Goal: Information Seeking & Learning: Check status

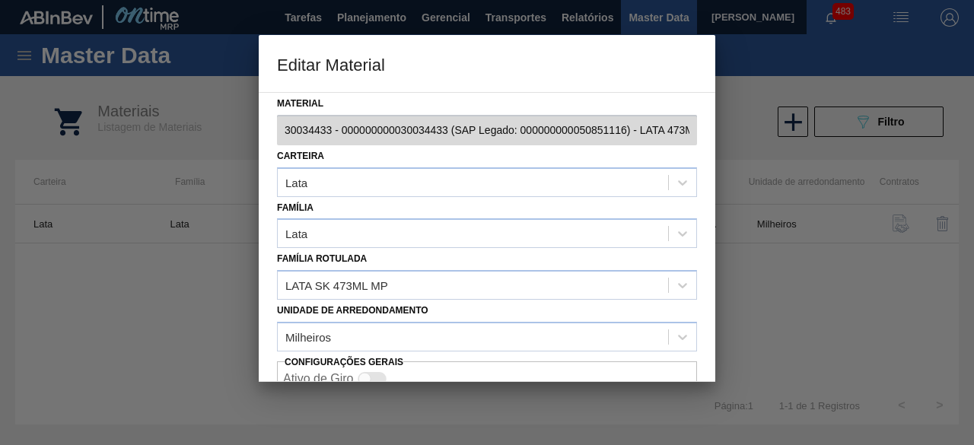
scroll to position [64, 0]
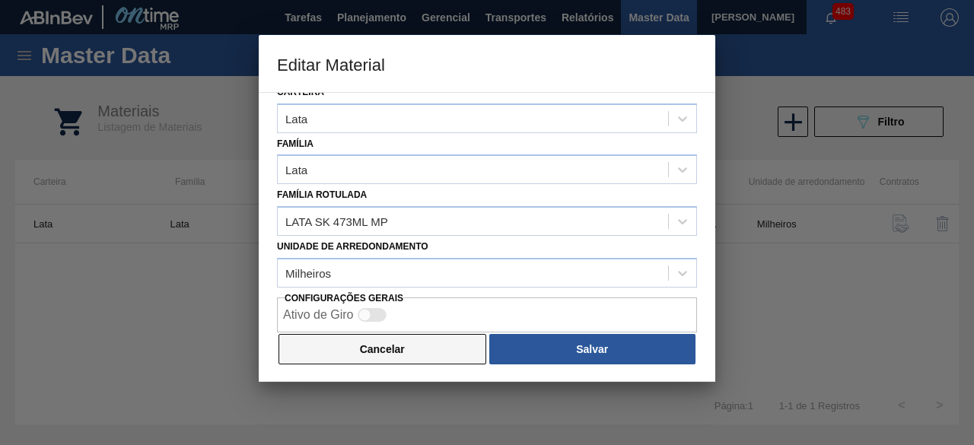
click at [442, 358] on button "Cancelar" at bounding box center [383, 349] width 208 height 30
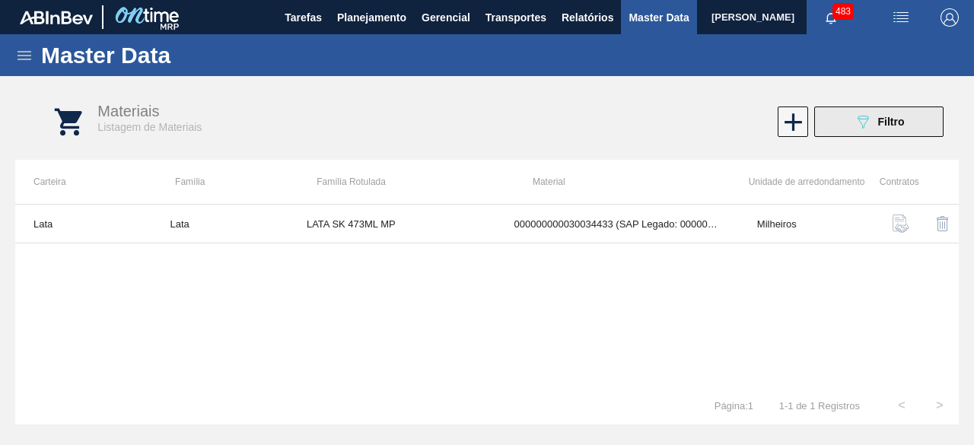
click at [848, 124] on button "089F7B8B-B2A5-4AFE-B5C0-19BA573D28AC Filtro" at bounding box center [878, 122] width 129 height 30
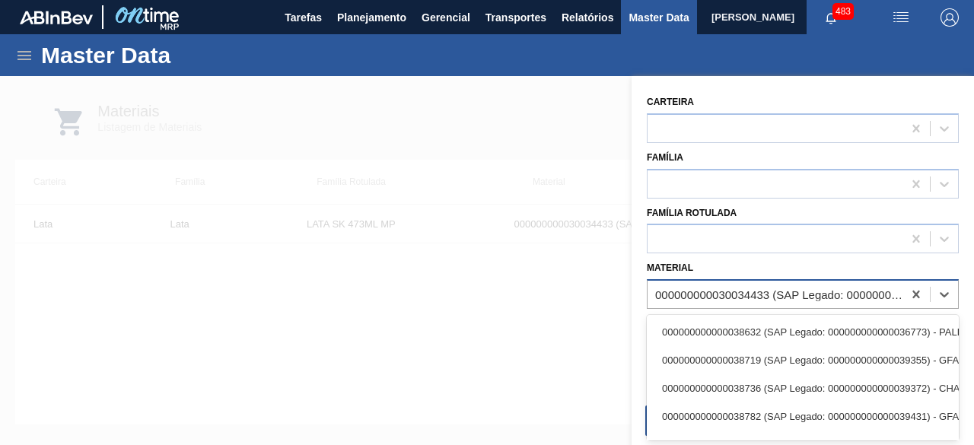
click at [746, 284] on div "000000000030034433 (SAP Legado: 000000000050851116) - LATA 473ML SKOL MP" at bounding box center [775, 295] width 255 height 22
paste input "30034235"
type input "30034235"
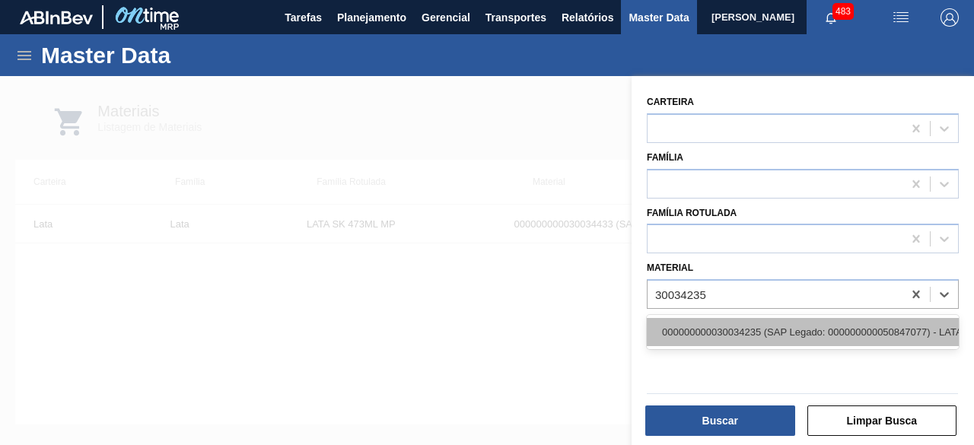
click at [745, 330] on div "000000000030034235 (SAP Legado: 000000000050847077) - LATA AL ORIGINAL 269ML MP…" at bounding box center [803, 332] width 312 height 28
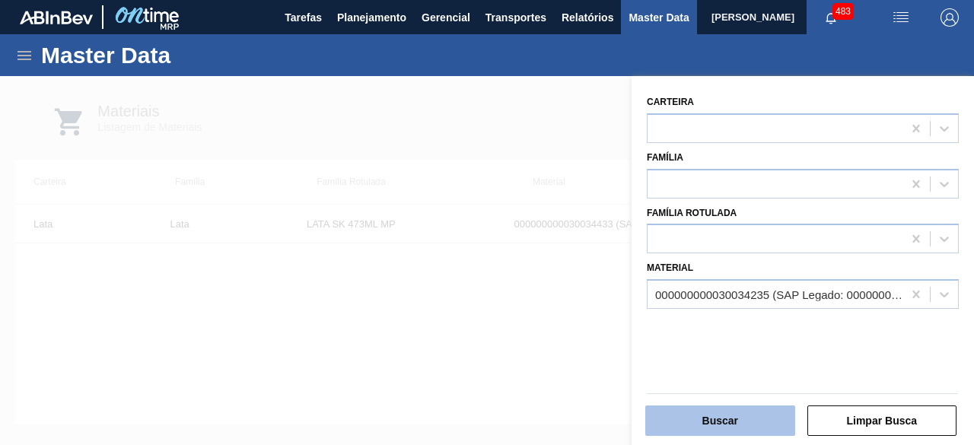
click at [744, 414] on button "Buscar" at bounding box center [720, 421] width 150 height 30
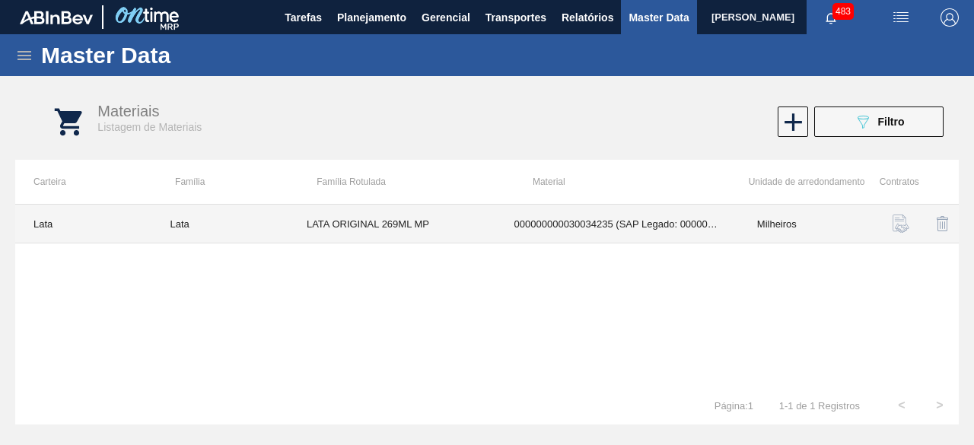
click at [450, 229] on td "LATA ORIGINAL 269ML MP" at bounding box center [392, 224] width 208 height 39
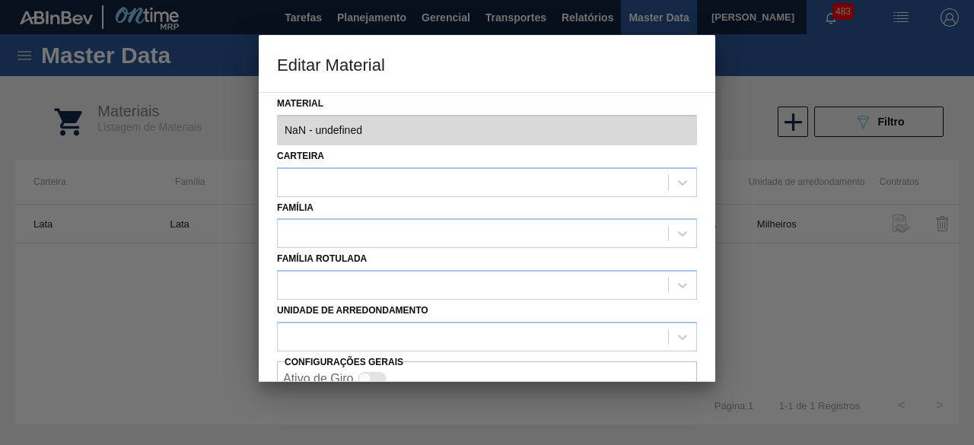
type input "30034235 - 000000000030034235 (SAP Legado: 000000000050847077) - LATA AL ORIGIN…"
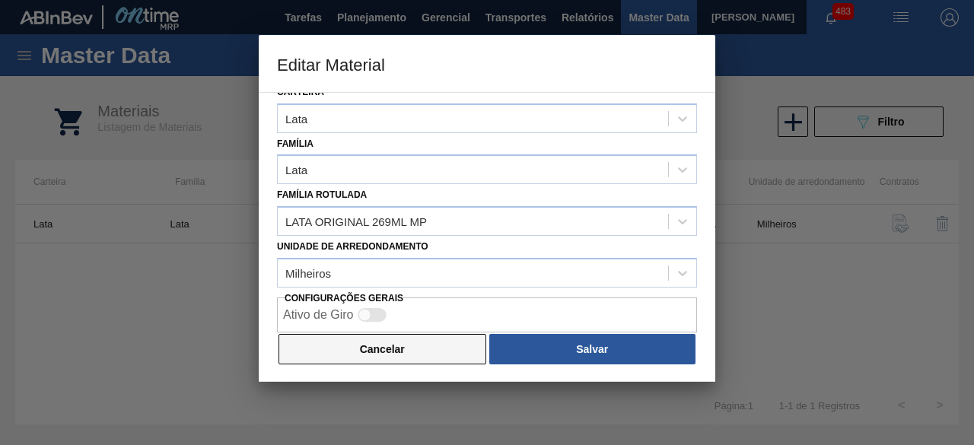
click at [431, 350] on button "Cancelar" at bounding box center [383, 349] width 208 height 30
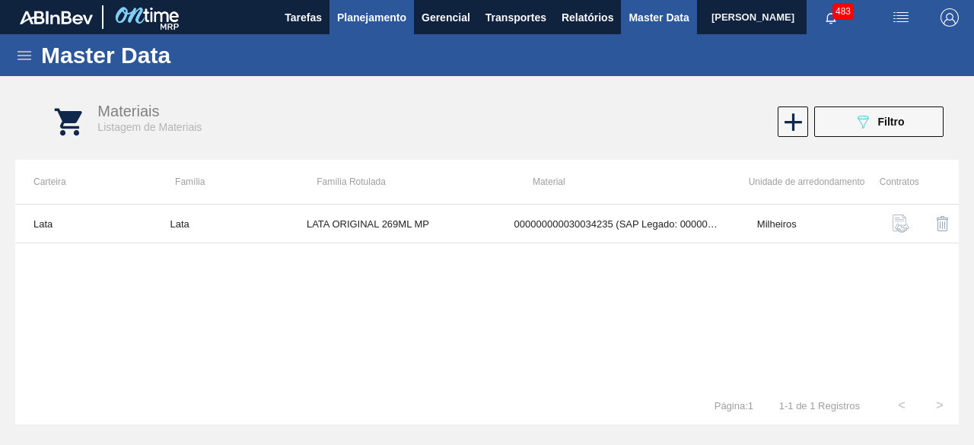
click at [378, 28] on button "Planejamento" at bounding box center [372, 17] width 84 height 34
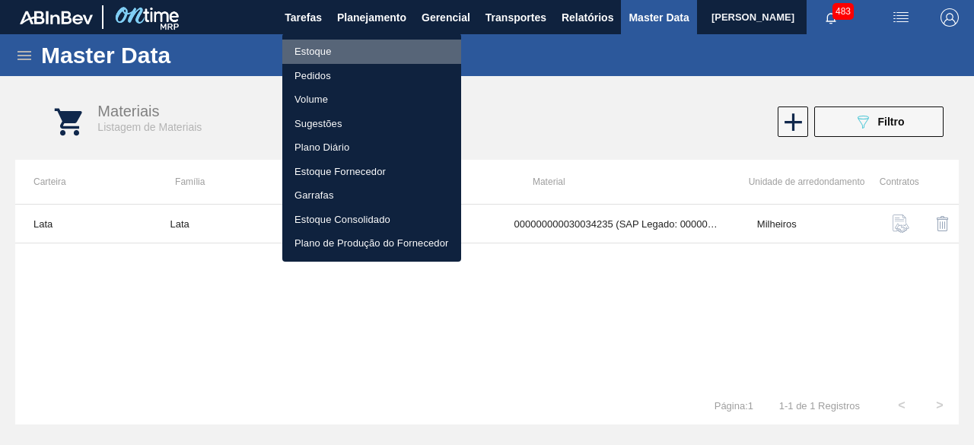
click at [334, 49] on li "Estoque" at bounding box center [371, 52] width 179 height 24
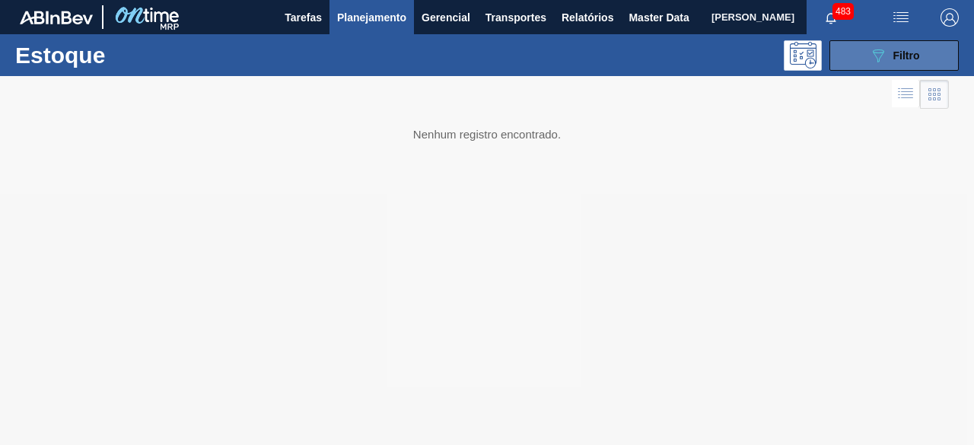
click at [860, 62] on button "089F7B8B-B2A5-4AFE-B5C0-19BA573D28AC Filtro" at bounding box center [894, 55] width 129 height 30
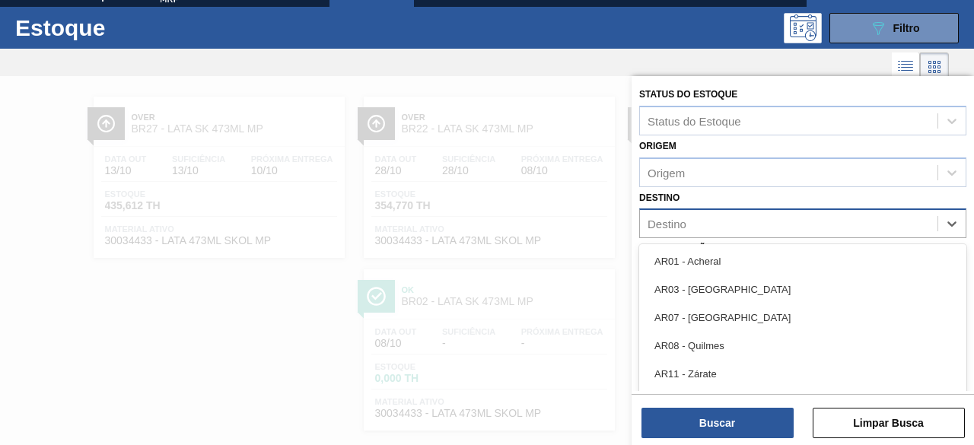
click at [706, 225] on div "Destino" at bounding box center [789, 224] width 298 height 22
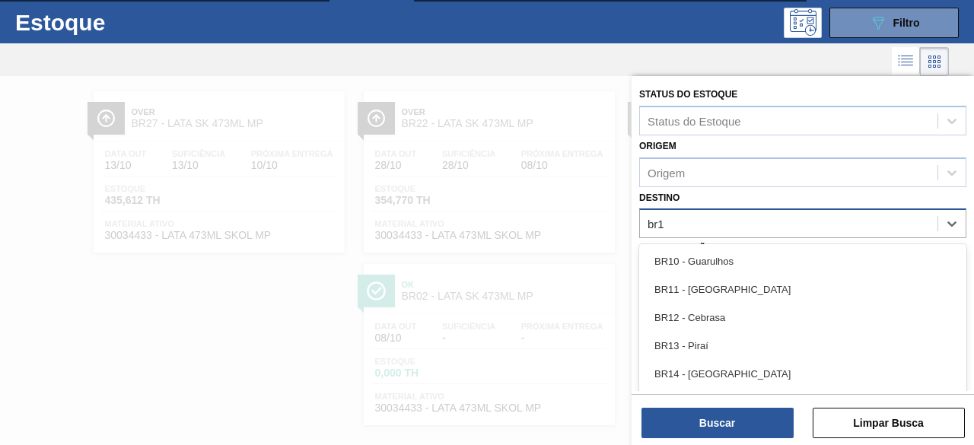
type input "br13"
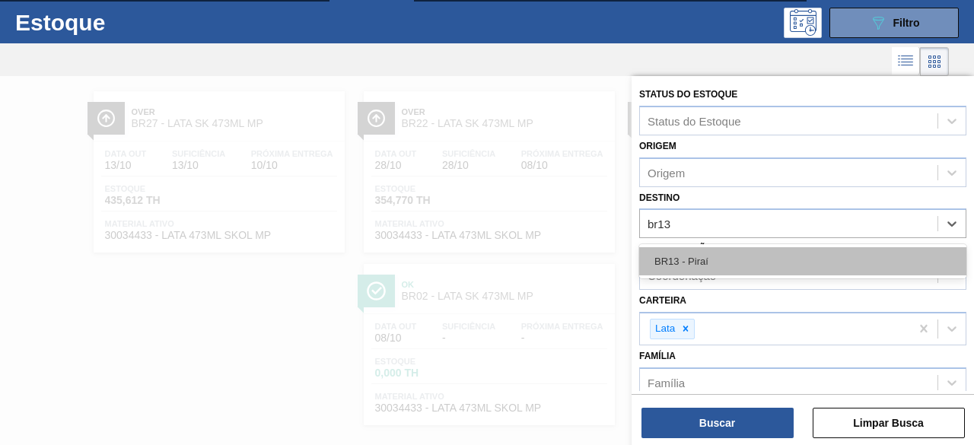
click at [715, 256] on div "BR13 - Piraí" at bounding box center [802, 261] width 327 height 28
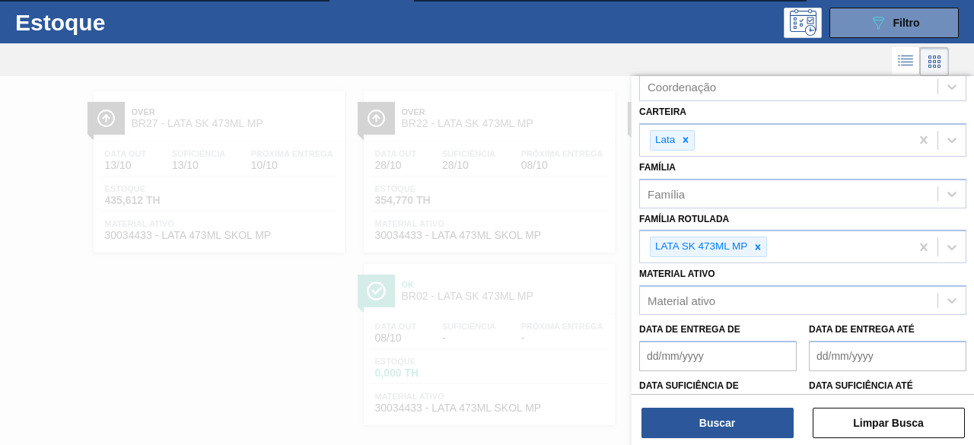
scroll to position [193, 0]
click at [760, 249] on div at bounding box center [758, 246] width 17 height 19
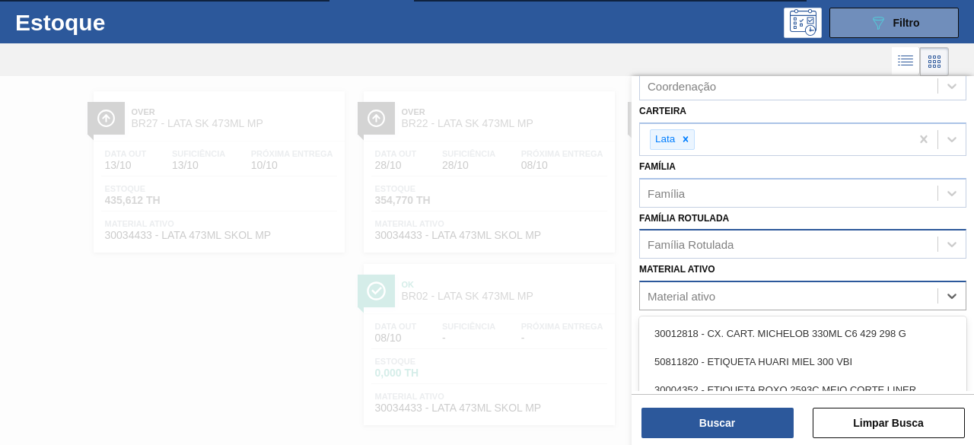
scroll to position [52, 0]
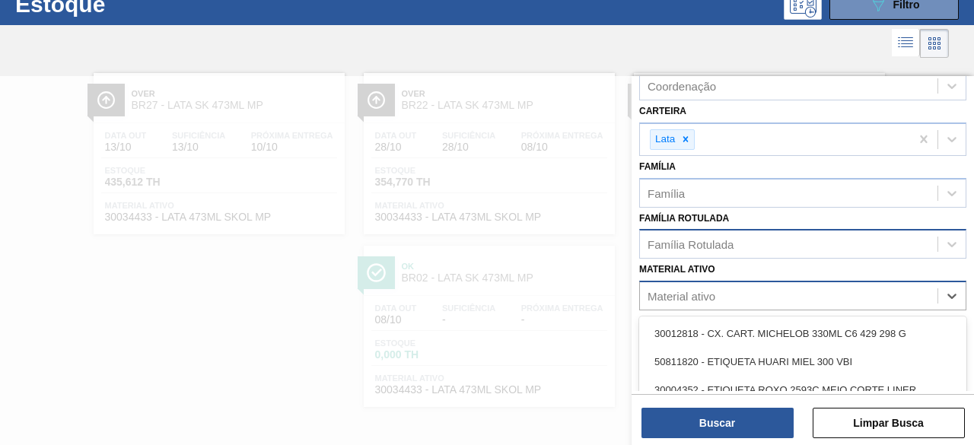
click at [761, 289] on div "Material ativo" at bounding box center [789, 296] width 298 height 22
paste ativo "30034234"
type ativo "30034234"
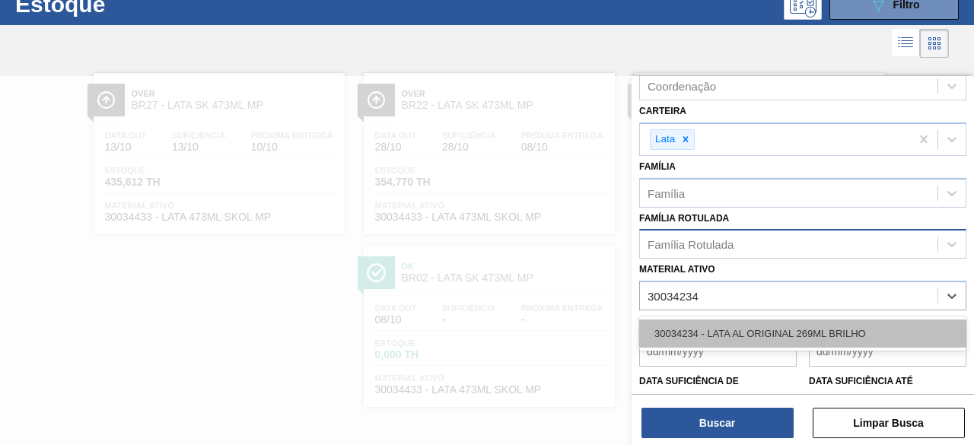
click at [772, 333] on div "30034234 - LATA AL ORIGINAL 269ML BRILHO" at bounding box center [802, 334] width 327 height 28
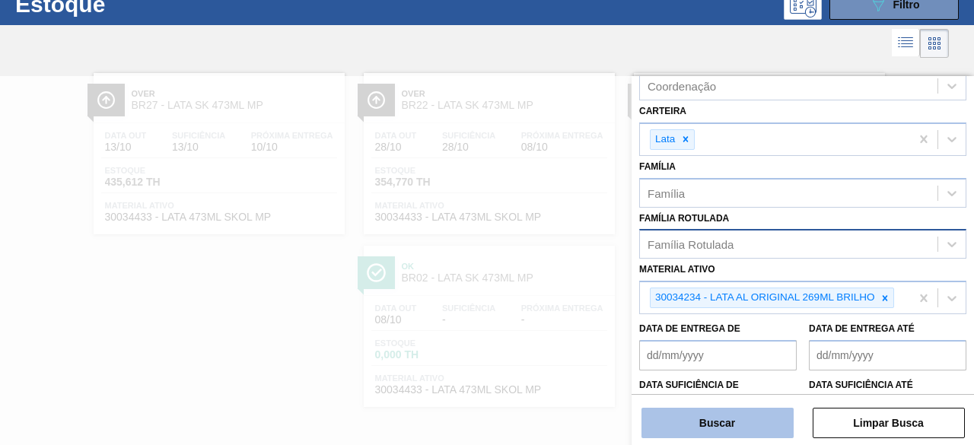
click at [750, 412] on button "Buscar" at bounding box center [718, 423] width 152 height 30
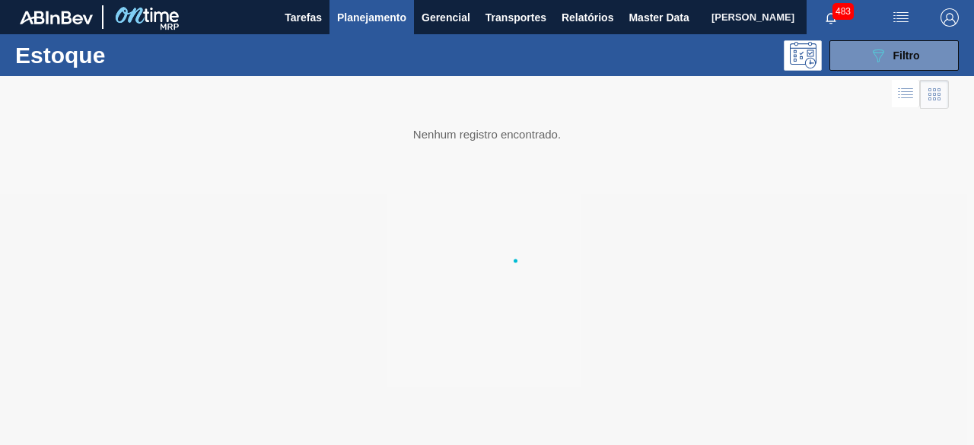
scroll to position [0, 0]
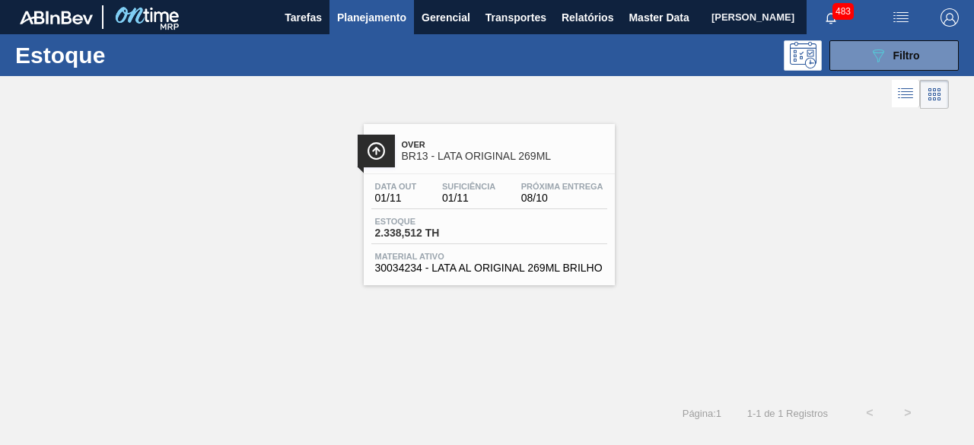
click at [468, 161] on span "BR13 - LATA ORIGINAL 269ML" at bounding box center [504, 156] width 205 height 11
